Goal: Communication & Community: Answer question/provide support

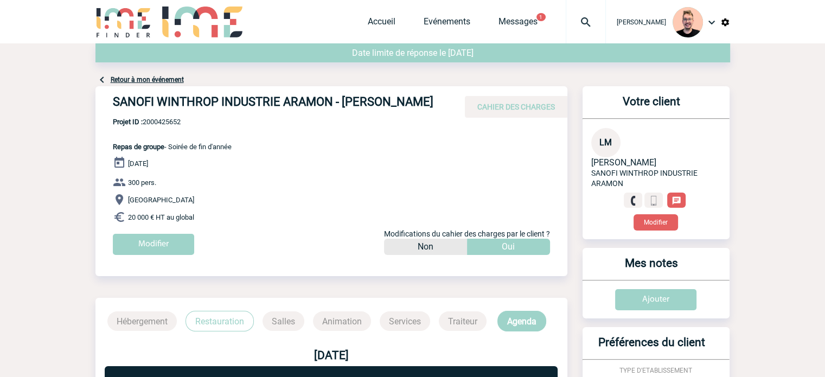
click at [570, 9] on div at bounding box center [585, 21] width 40 height 43
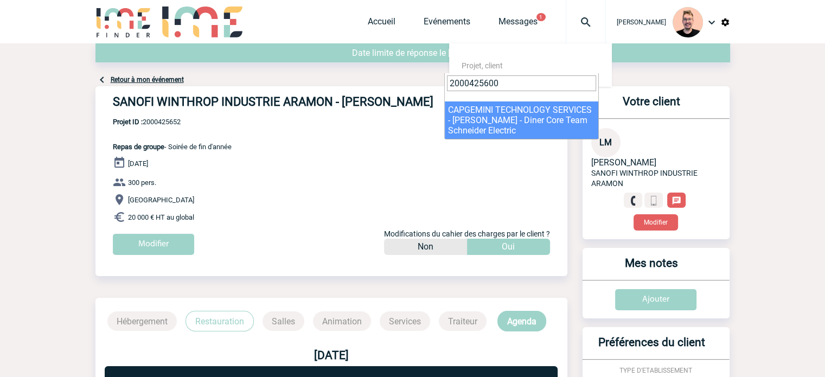
type input "2000425600"
select select "25101"
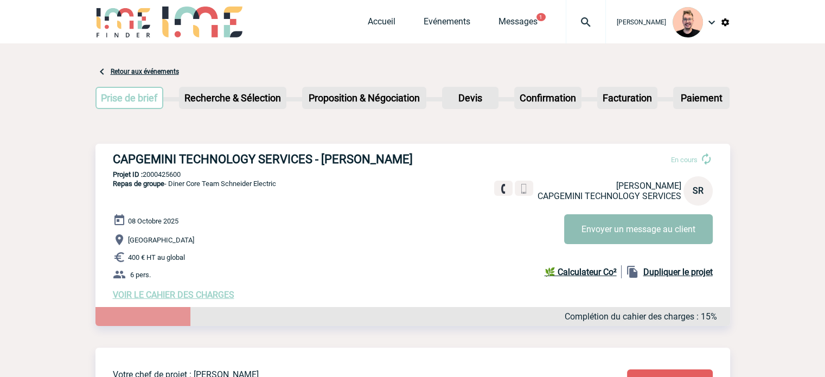
click at [595, 223] on button "Envoyer un message au client" at bounding box center [638, 229] width 149 height 30
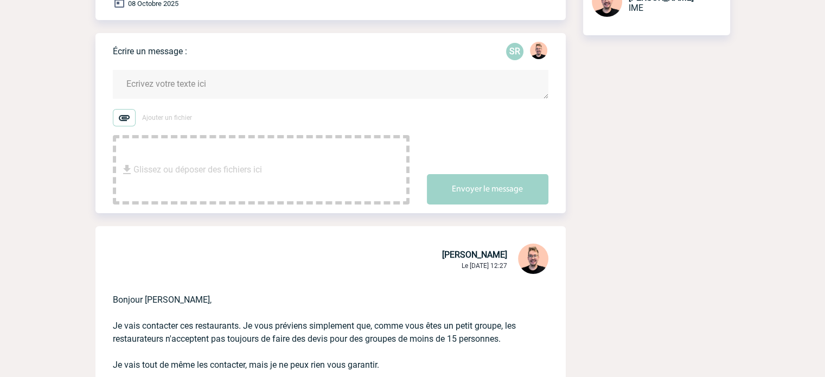
scroll to position [108, 0]
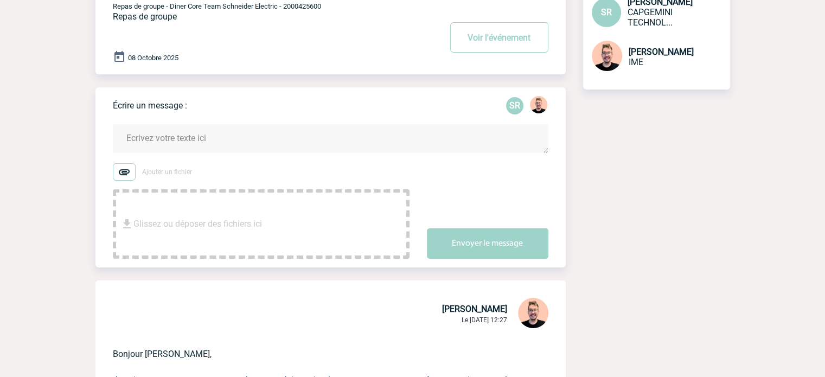
click at [168, 138] on textarea at bounding box center [330, 138] width 435 height 29
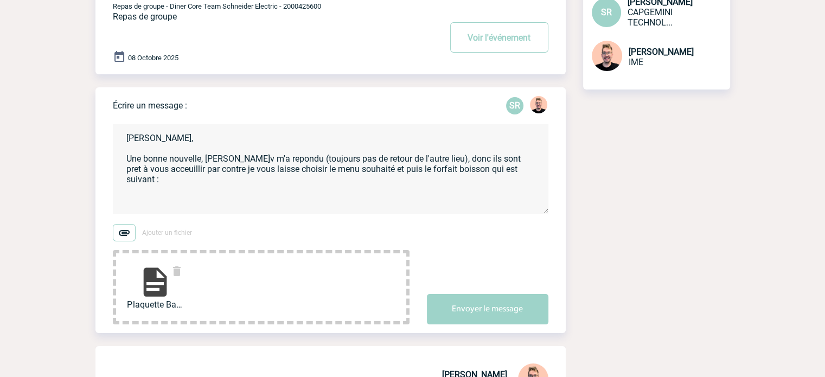
click at [216, 190] on textarea "Bonjoru Sandrine, Une bonne nouvelle, Baca'v m'a repondu (toujours pas de retou…" at bounding box center [330, 168] width 435 height 89
paste textarea "Pour les boissons, nous proposons deux forfaits comprenant une coupe de champag…"
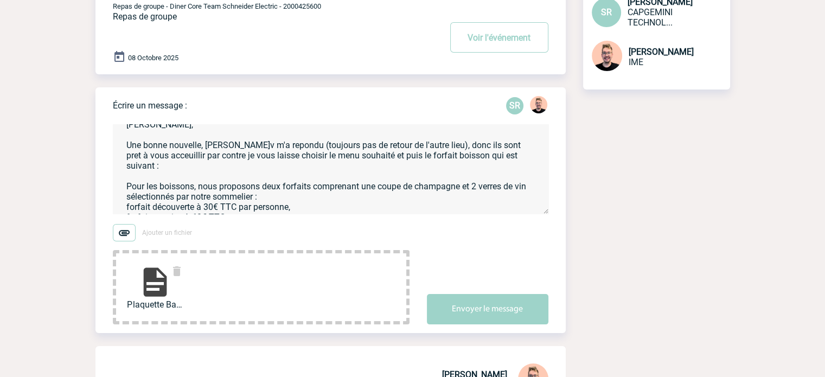
scroll to position [26, 0]
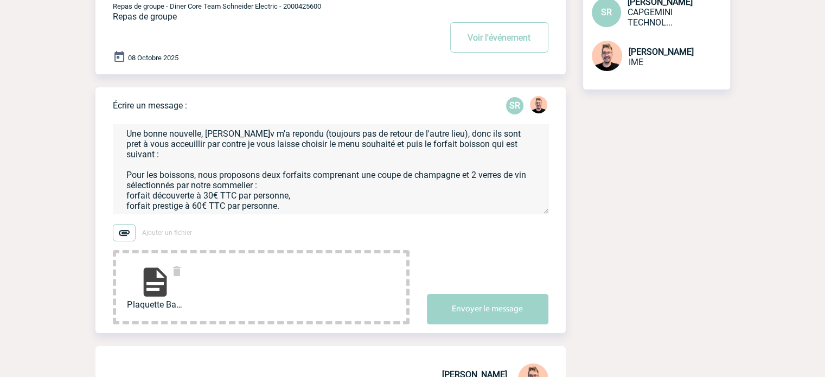
click at [204, 165] on textarea "Bonjoru Sandrine, Une bonne nouvelle, Baca'v m'a repondu (toujours pas de retou…" at bounding box center [330, 168] width 435 height 89
click at [247, 169] on textarea "Bonjoru Sandrine, Une bonne nouvelle, Baca'v m'a repondu (toujours pas de retou…" at bounding box center [330, 168] width 435 height 89
click at [300, 199] on textarea "Bonjoru Sandrine, Une bonne nouvelle, Baca'v m'a repondu (toujours pas de retou…" at bounding box center [330, 168] width 435 height 89
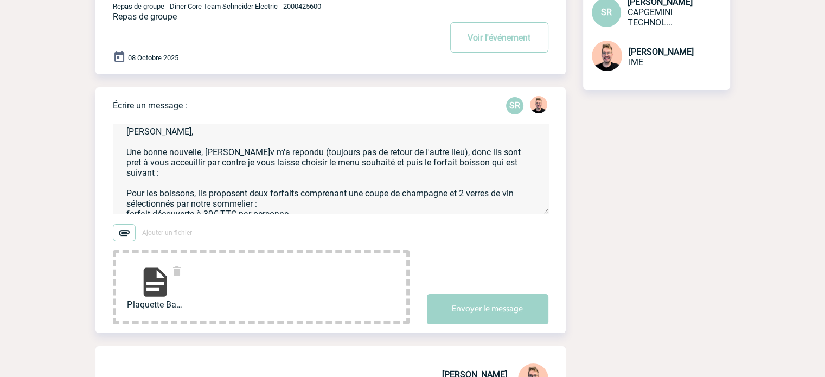
scroll to position [0, 0]
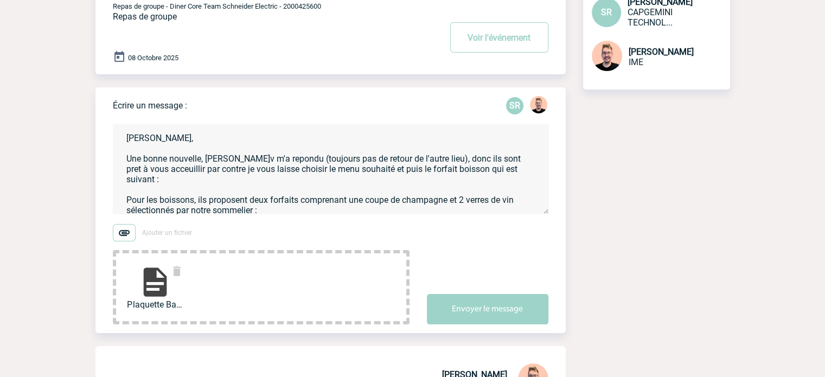
drag, startPoint x: 182, startPoint y: 213, endPoint x: 69, endPoint y: 107, distance: 155.0
click at [69, 107] on body "Stefan MILADINOVIC Accueil Evénements 1" at bounding box center [412, 341] width 825 height 899
click at [284, 184] on textarea "Bonjoru Sandrine, Une bonne nouvelle, Baca'v m'a repondu (toujours pas de retou…" at bounding box center [330, 168] width 435 height 89
drag, startPoint x: 198, startPoint y: 201, endPoint x: 49, endPoint y: 104, distance: 178.2
click at [49, 104] on body "Stefan MILADINOVIC Accueil Evénements 1" at bounding box center [412, 341] width 825 height 899
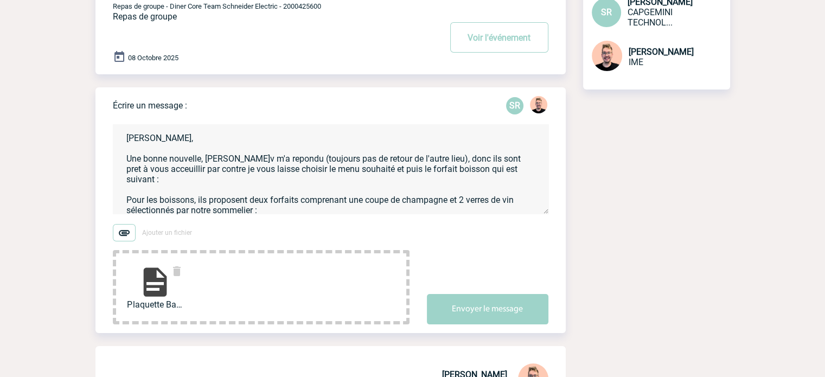
paste textarea "ur Sandrine, Bonne nouvelle, Baca'v m’a répondu (toujours pas de retour de l’au…"
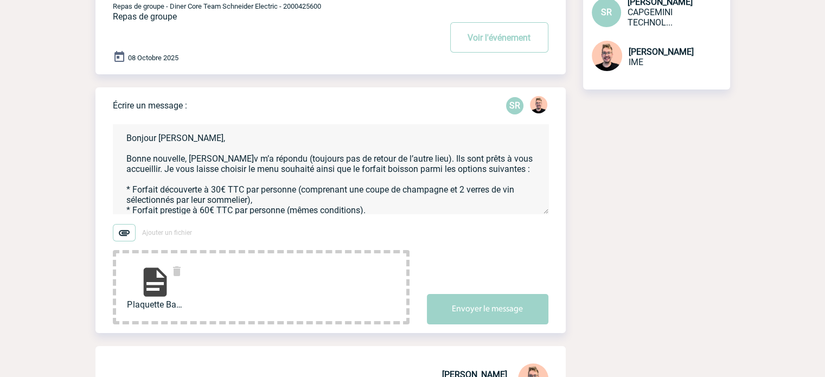
click at [133, 201] on textarea "Bonjour Sandrine, Bonne nouvelle, Baca'v m’a répondu (toujours pas de retour de…" at bounding box center [330, 168] width 435 height 89
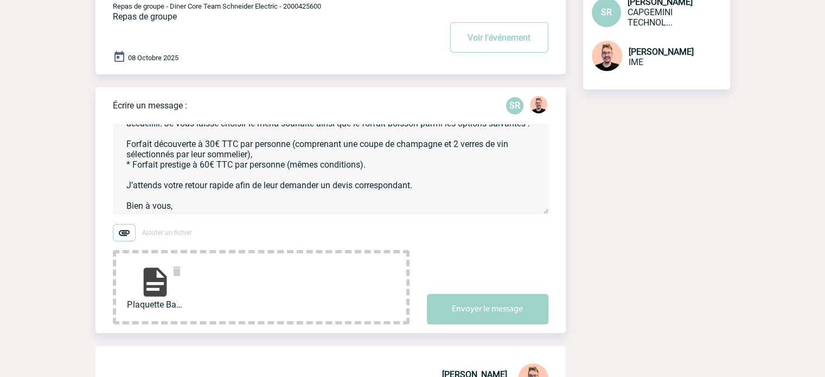
click at [133, 169] on textarea "Bonjour Sandrine, Bonne nouvelle, Baca'v m’a répondu (toujours pas de retour de…" at bounding box center [330, 168] width 435 height 89
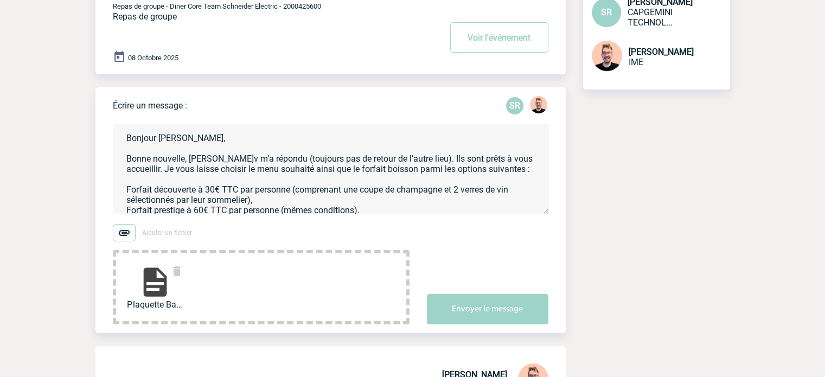
scroll to position [0, 0]
click at [314, 172] on textarea "Bonjour Sandrine, Bonne nouvelle, Baca'v m’a répondu (toujours pas de retour de…" at bounding box center [330, 168] width 435 height 89
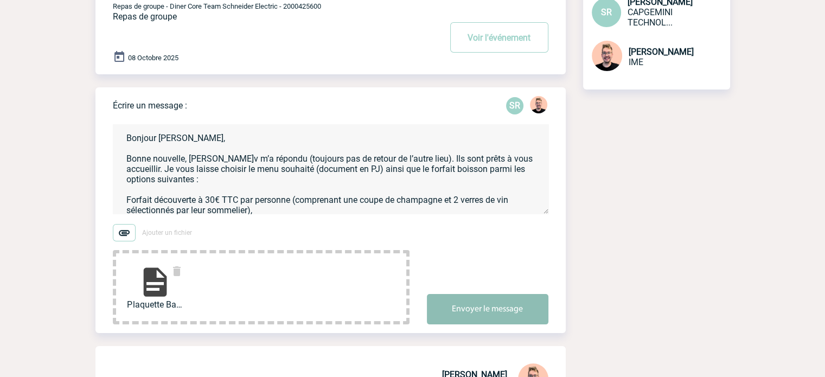
type textarea "Bonjour Sandrine, Bonne nouvelle, Baca'v m’a répondu (toujours pas de retour de…"
click at [488, 310] on button "Envoyer le message" at bounding box center [487, 309] width 121 height 30
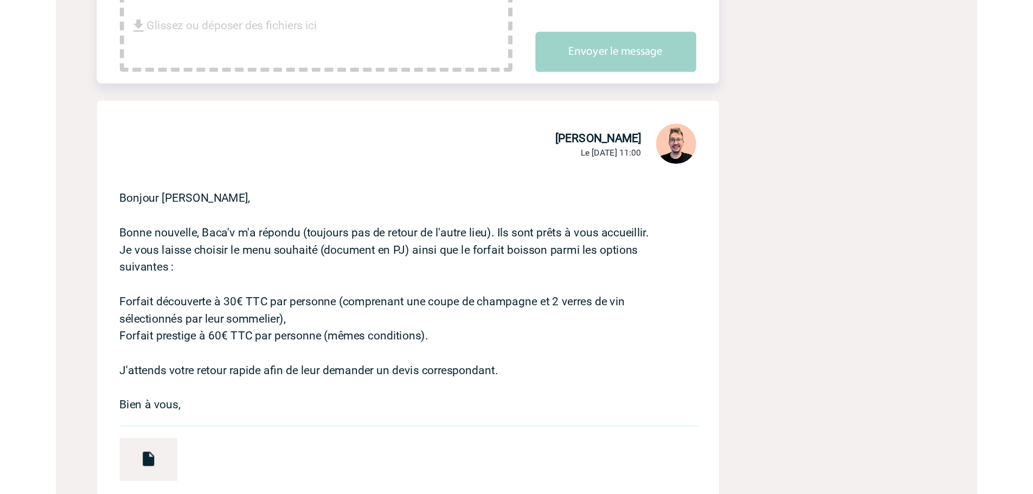
scroll to position [374, 0]
